Goal: Information Seeking & Learning: Learn about a topic

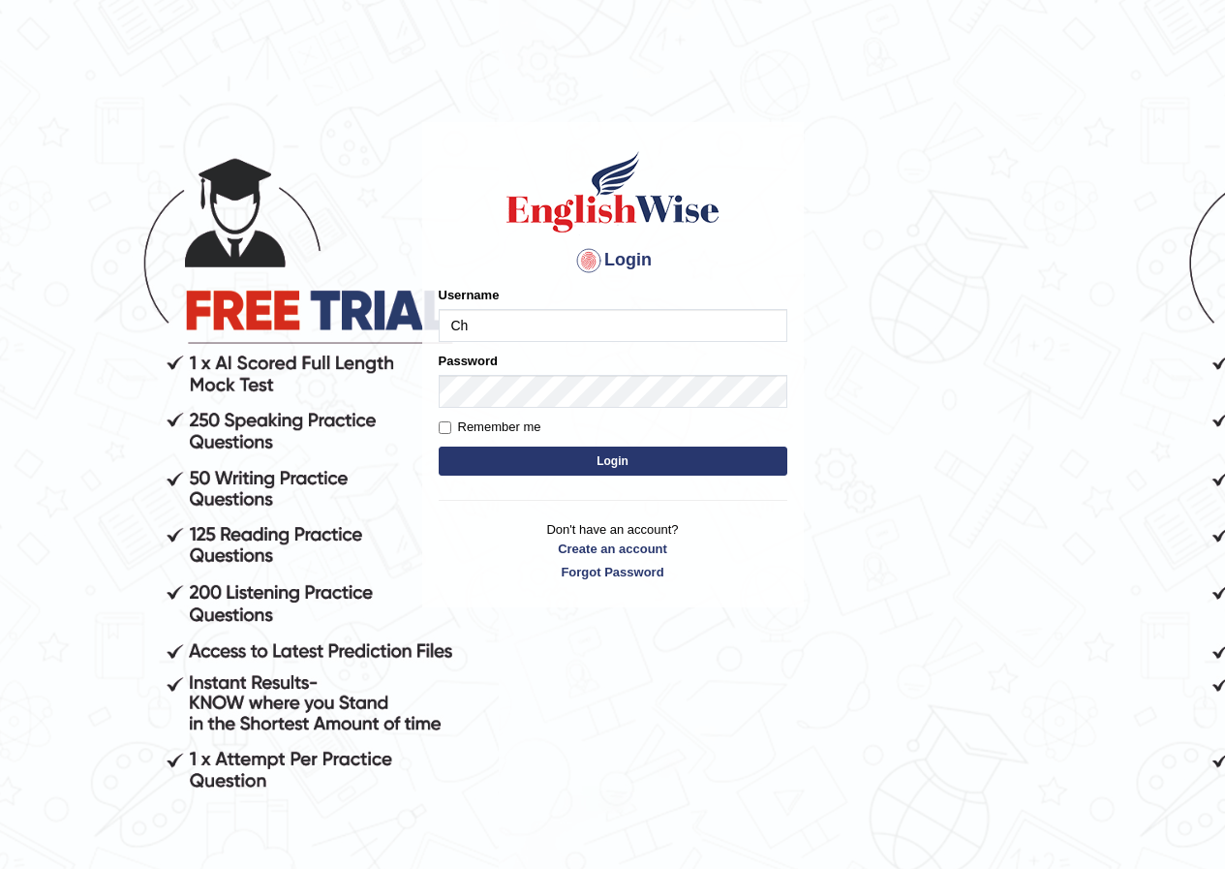
type input "Chinmaydp"
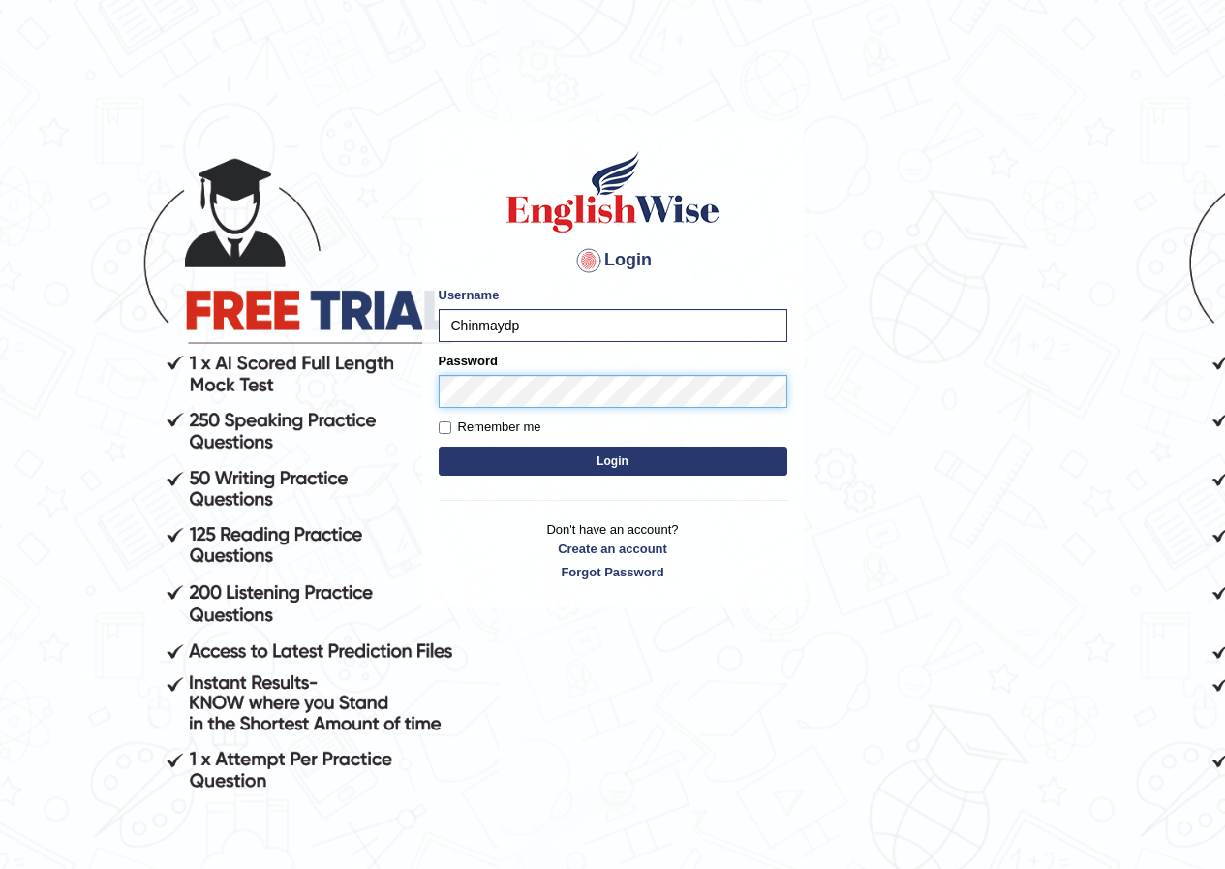
click at [439, 446] on button "Login" at bounding box center [613, 460] width 349 height 29
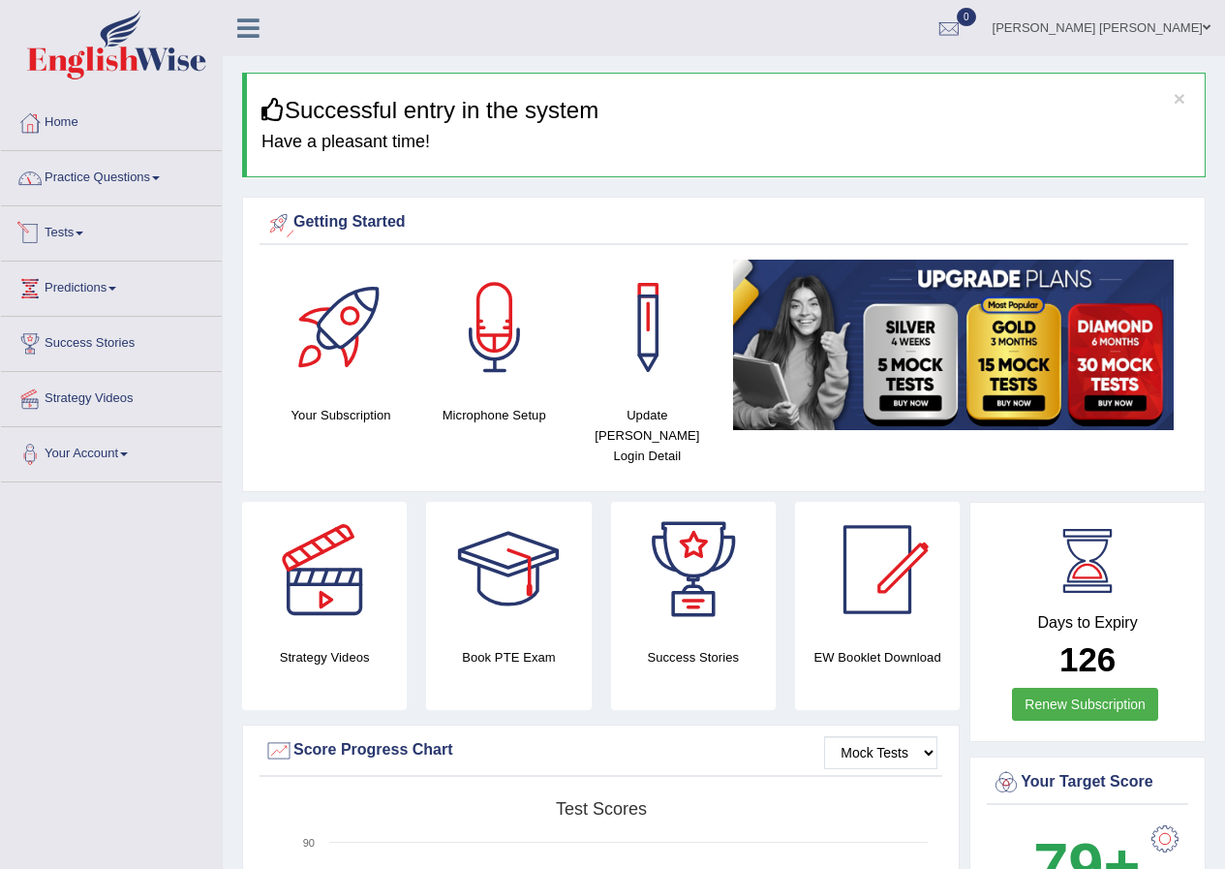
click at [164, 180] on link "Practice Questions" at bounding box center [111, 175] width 221 height 48
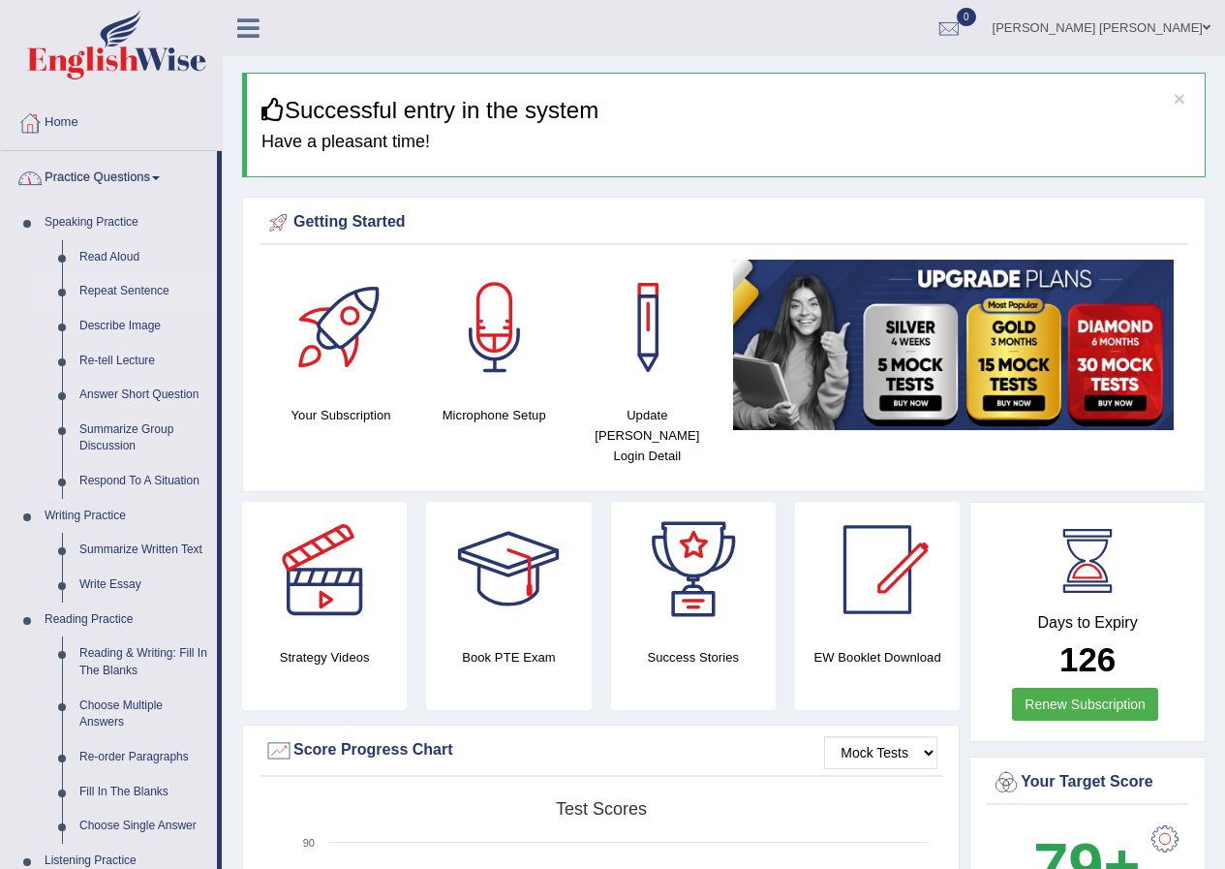
click at [140, 292] on link "Repeat Sentence" at bounding box center [144, 291] width 146 height 35
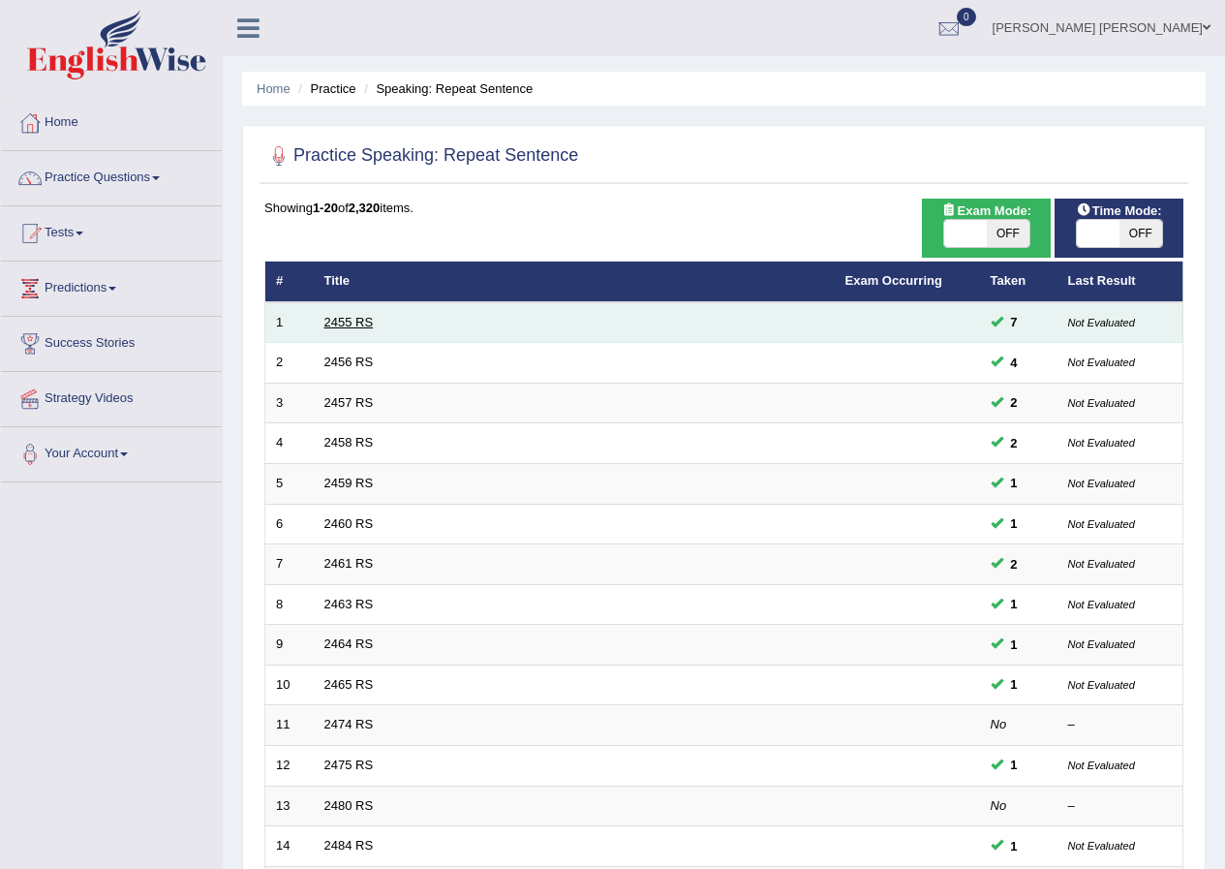
click at [360, 326] on link "2455 RS" at bounding box center [348, 322] width 49 height 15
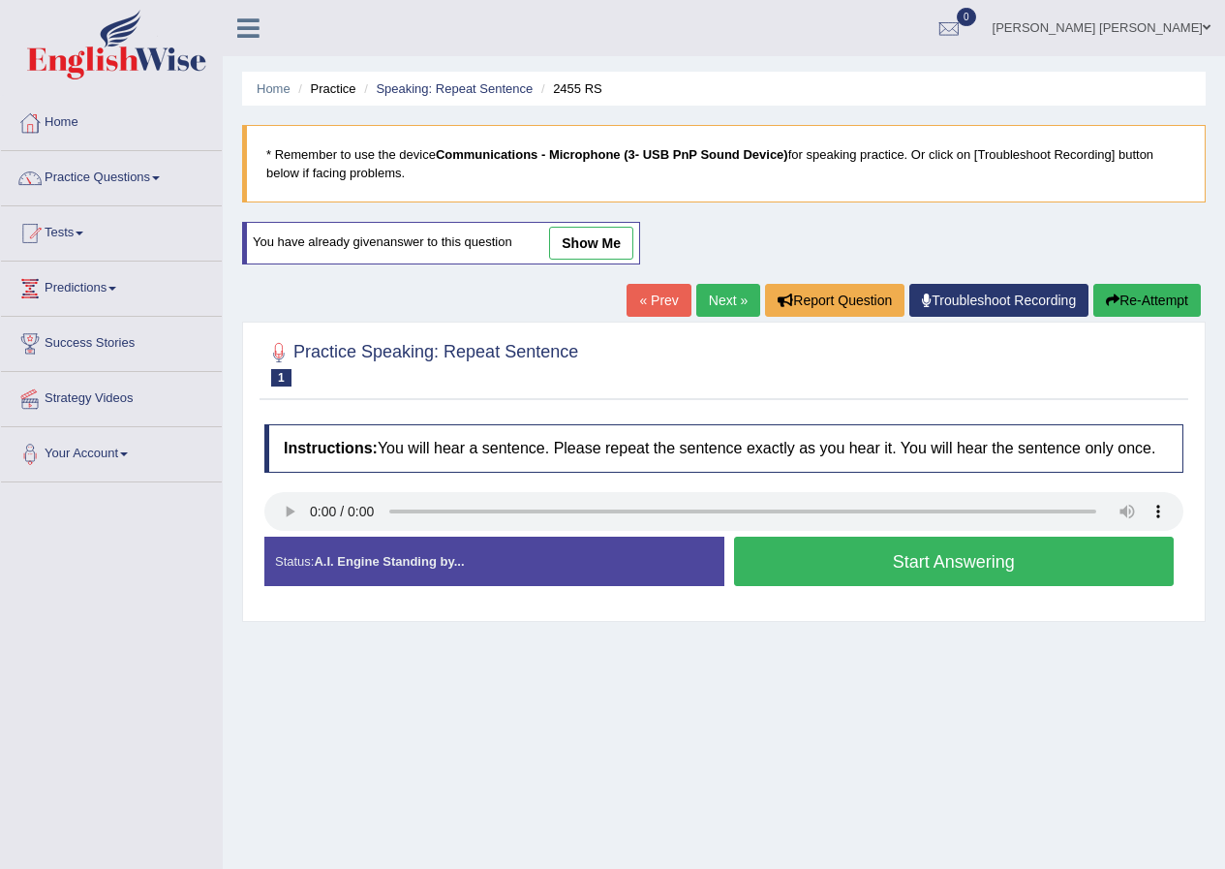
click at [776, 555] on button "Start Answering" at bounding box center [954, 561] width 441 height 49
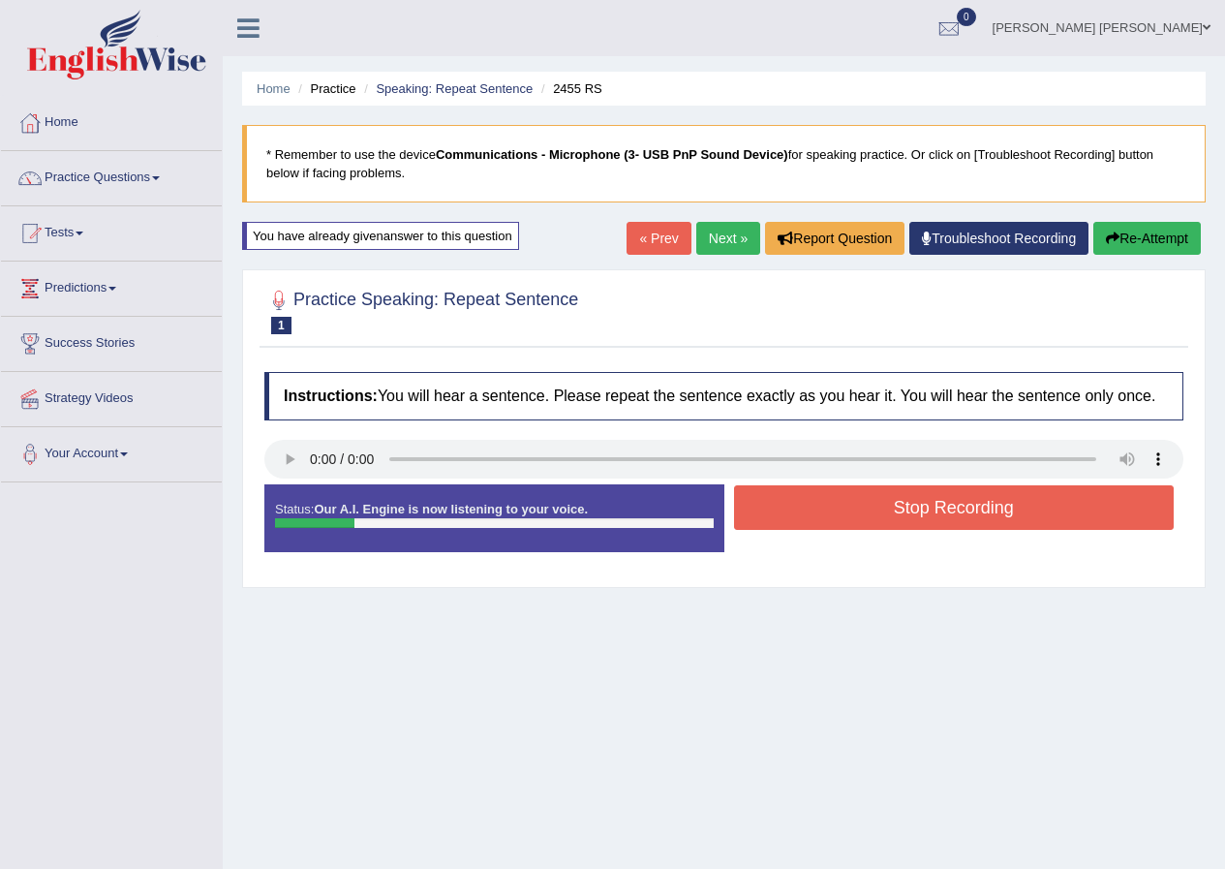
click at [824, 521] on button "Stop Recording" at bounding box center [954, 507] width 441 height 45
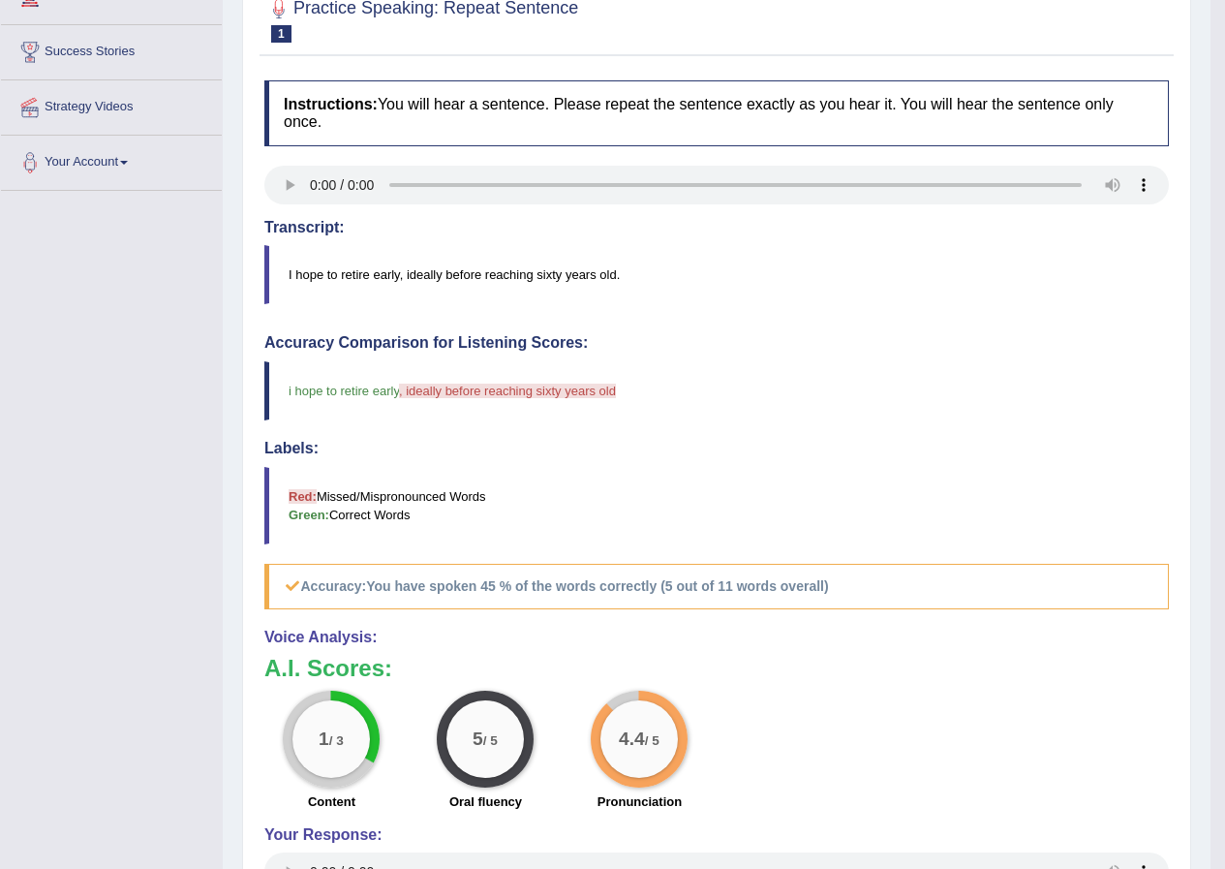
scroll to position [1, 0]
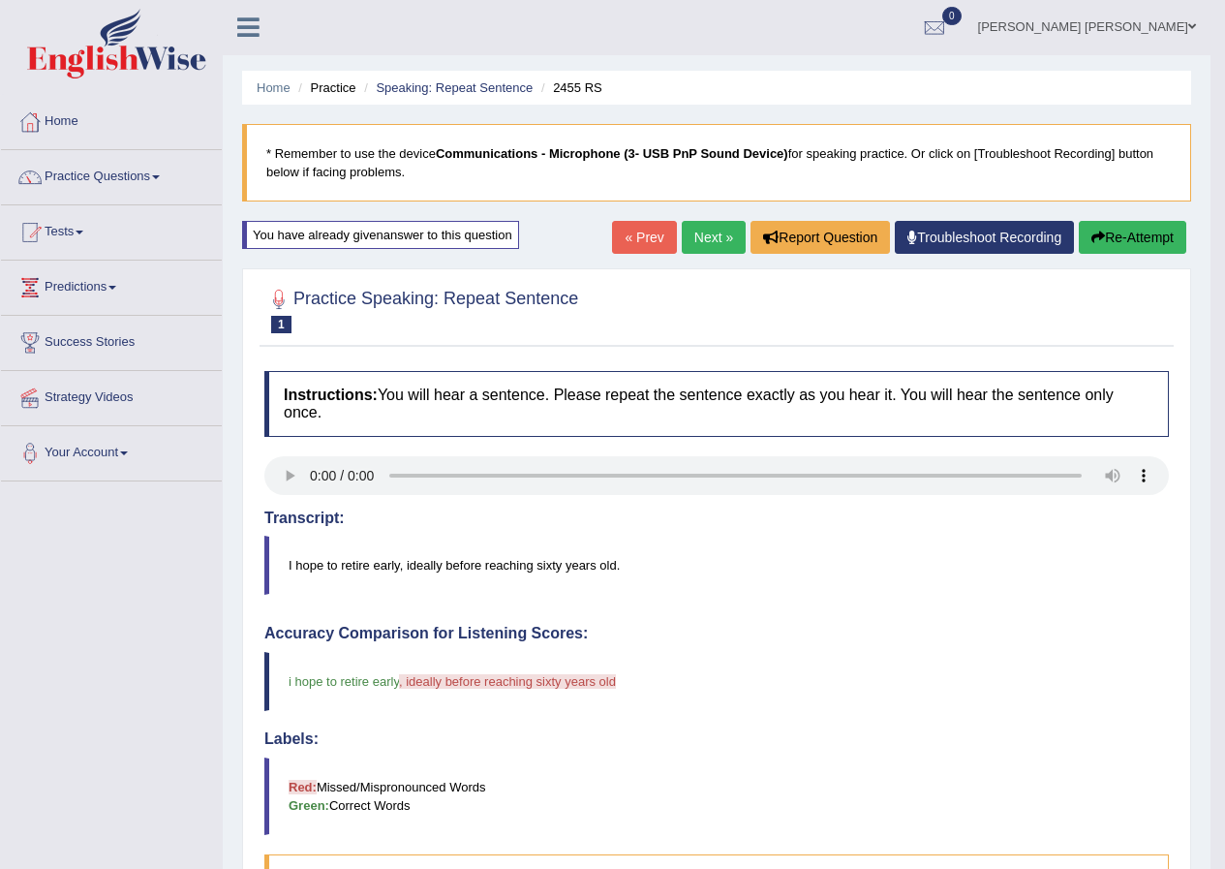
click at [1120, 259] on div "Home Practice Speaking: Repeat Sentence 2455 RS * Remember to use the device Co…" at bounding box center [717, 651] width 988 height 1305
click at [1121, 255] on div "« Prev Next » Report Question Troubleshoot Recording Re-Attempt" at bounding box center [901, 240] width 579 height 38
click at [1121, 250] on button "Re-Attempt" at bounding box center [1132, 237] width 107 height 33
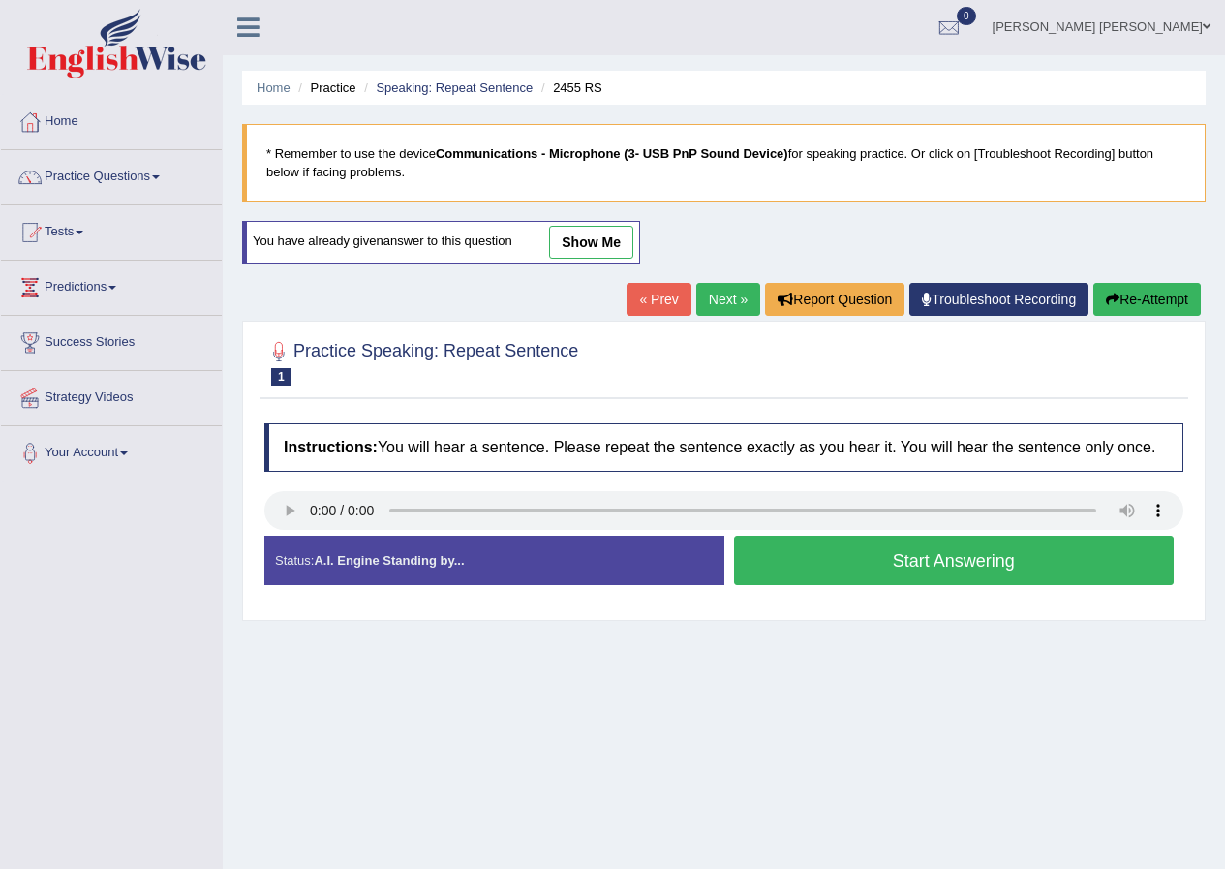
click at [930, 571] on button "Start Answering" at bounding box center [954, 560] width 441 height 49
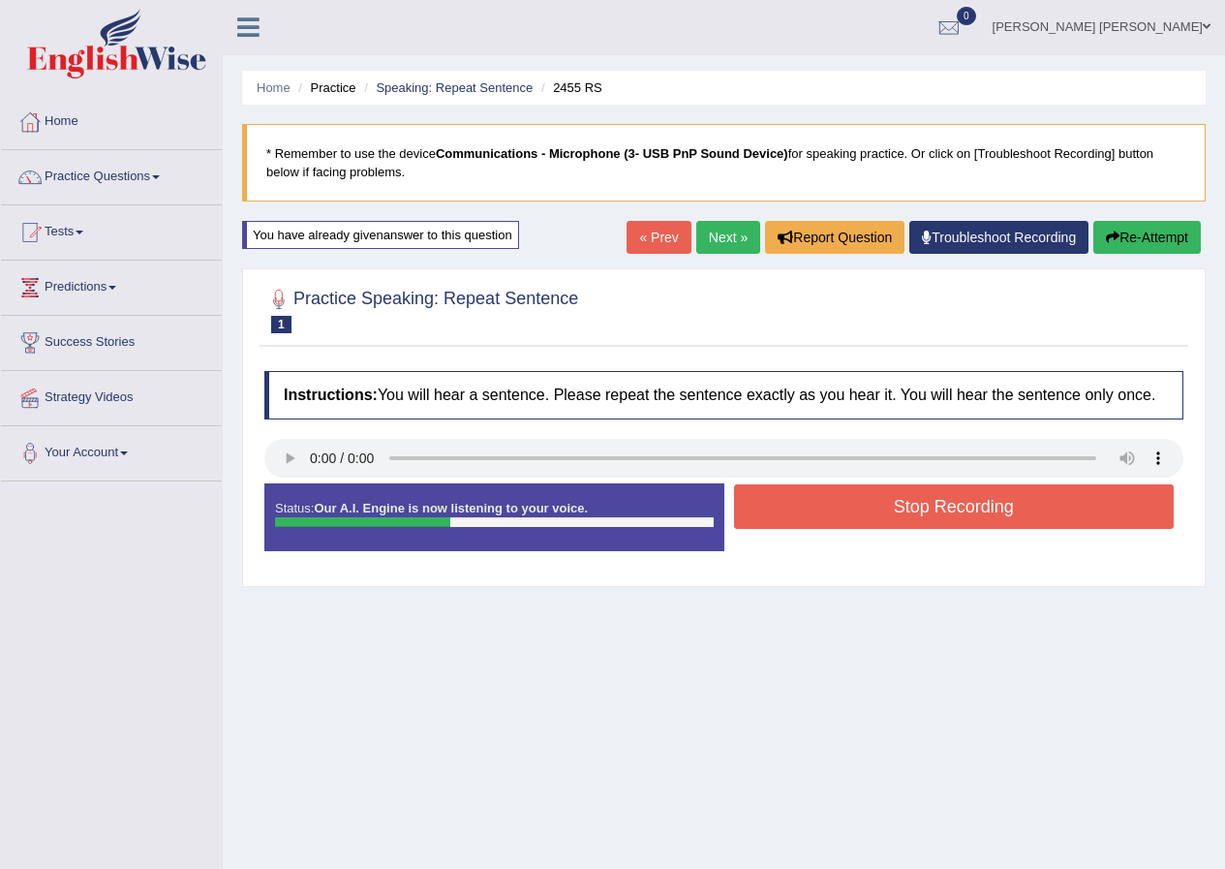
click at [977, 512] on button "Stop Recording" at bounding box center [954, 506] width 441 height 45
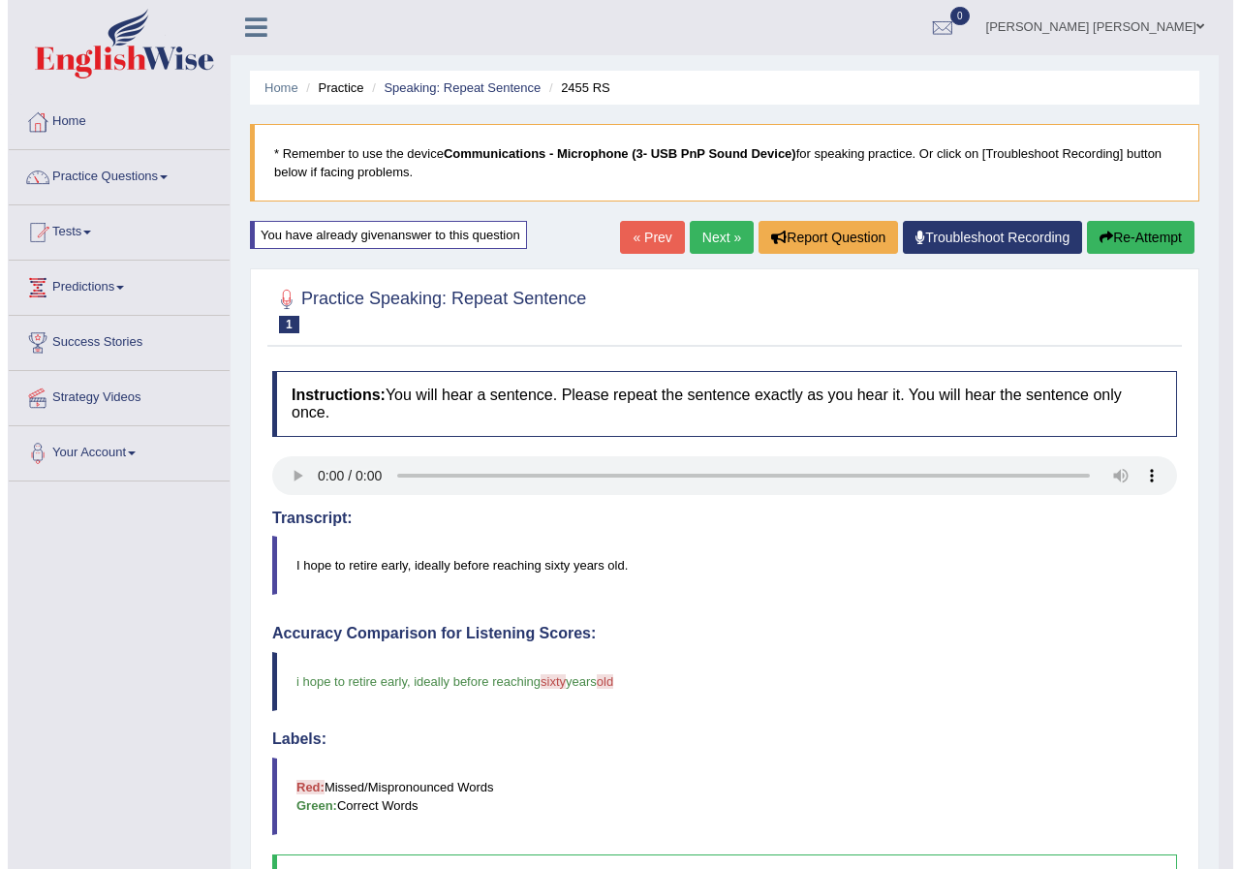
scroll to position [485, 0]
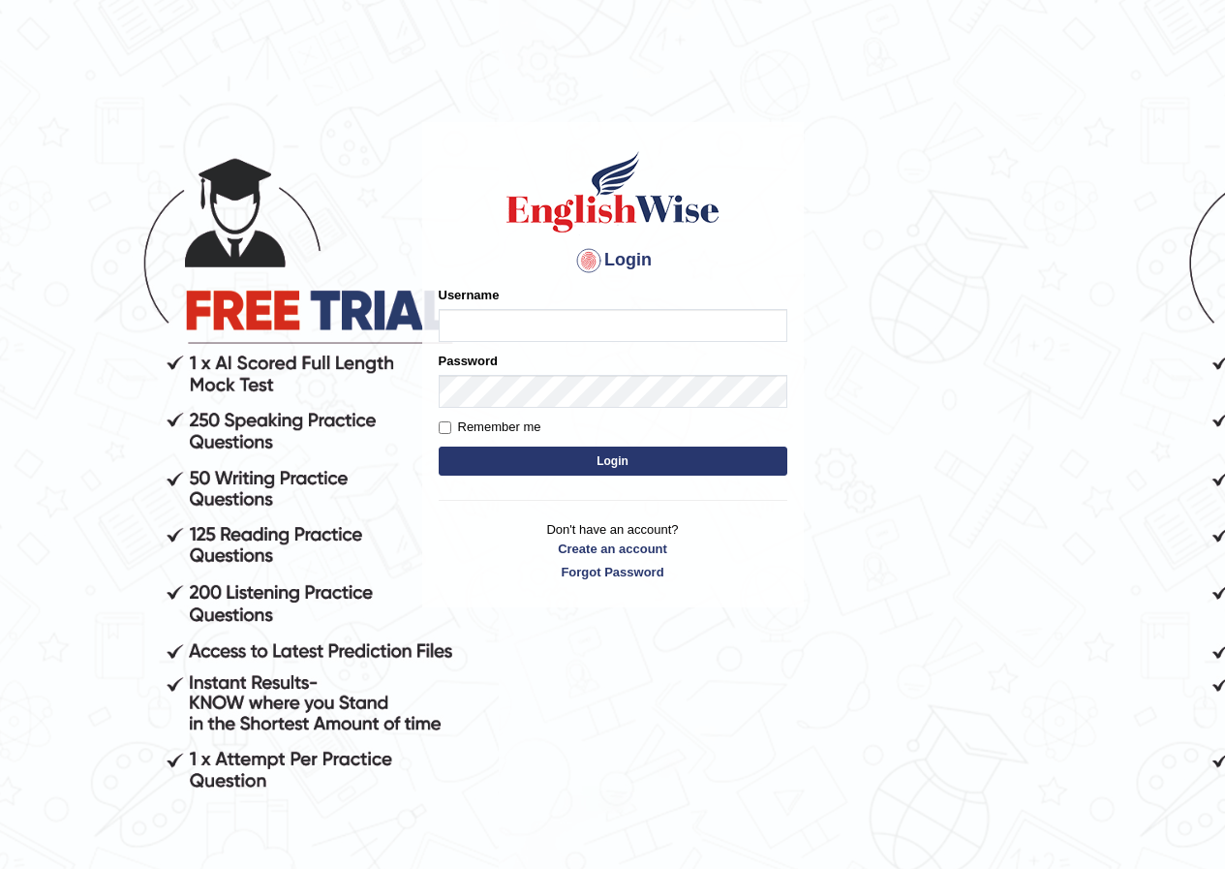
click at [439, 446] on button "Login" at bounding box center [613, 460] width 349 height 29
